Goal: Find specific page/section: Find specific page/section

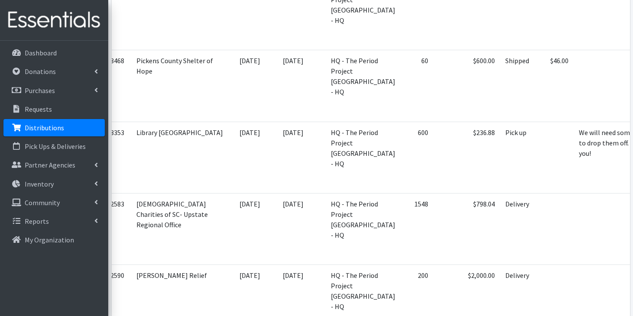
scroll to position [0, 21]
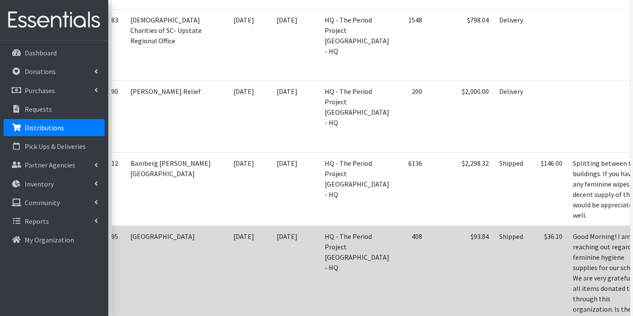
scroll to position [4212, 0]
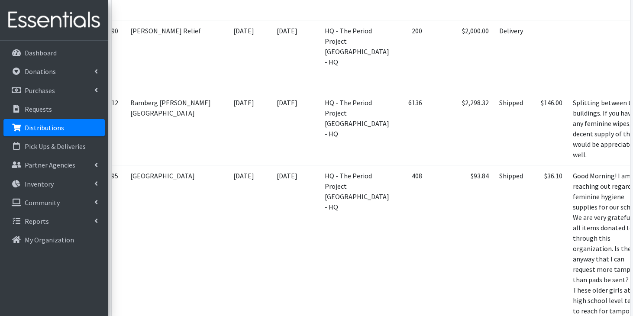
scroll to position [4309, 0]
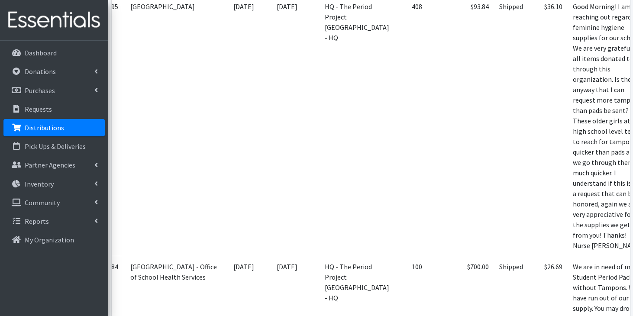
scroll to position [4445, 0]
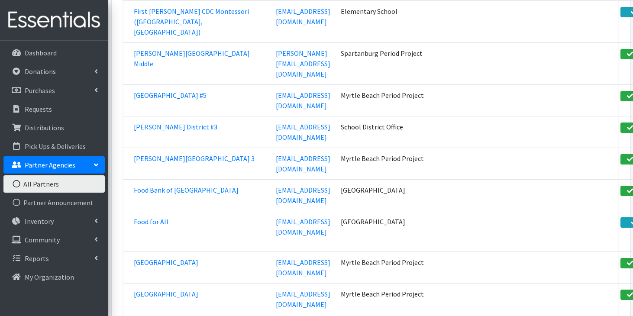
scroll to position [17355, 0]
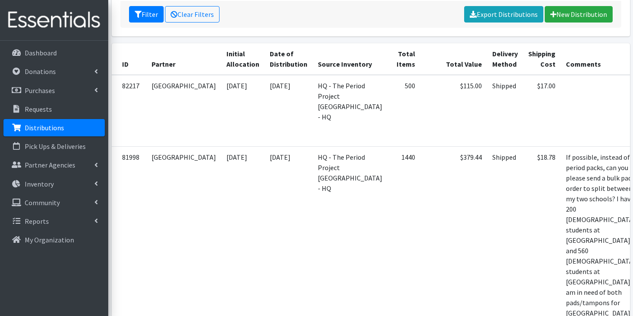
scroll to position [167, 0]
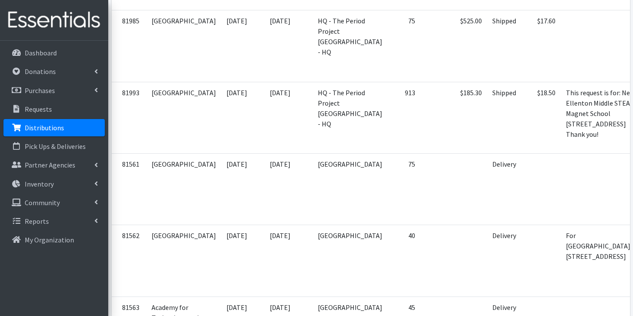
scroll to position [958, 0]
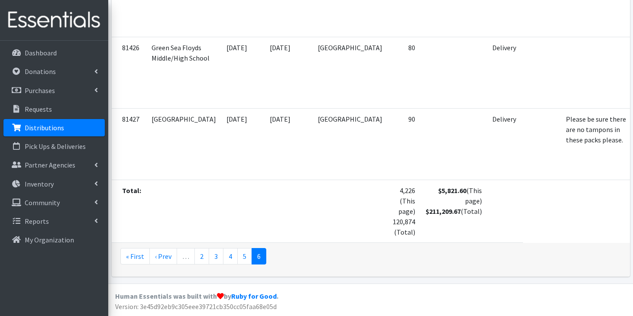
scroll to position [1672, 0]
click at [58, 110] on link "Requests" at bounding box center [53, 108] width 101 height 17
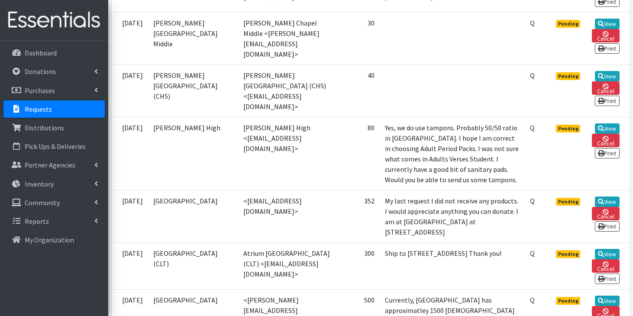
scroll to position [546, 0]
